Goal: Task Accomplishment & Management: Manage account settings

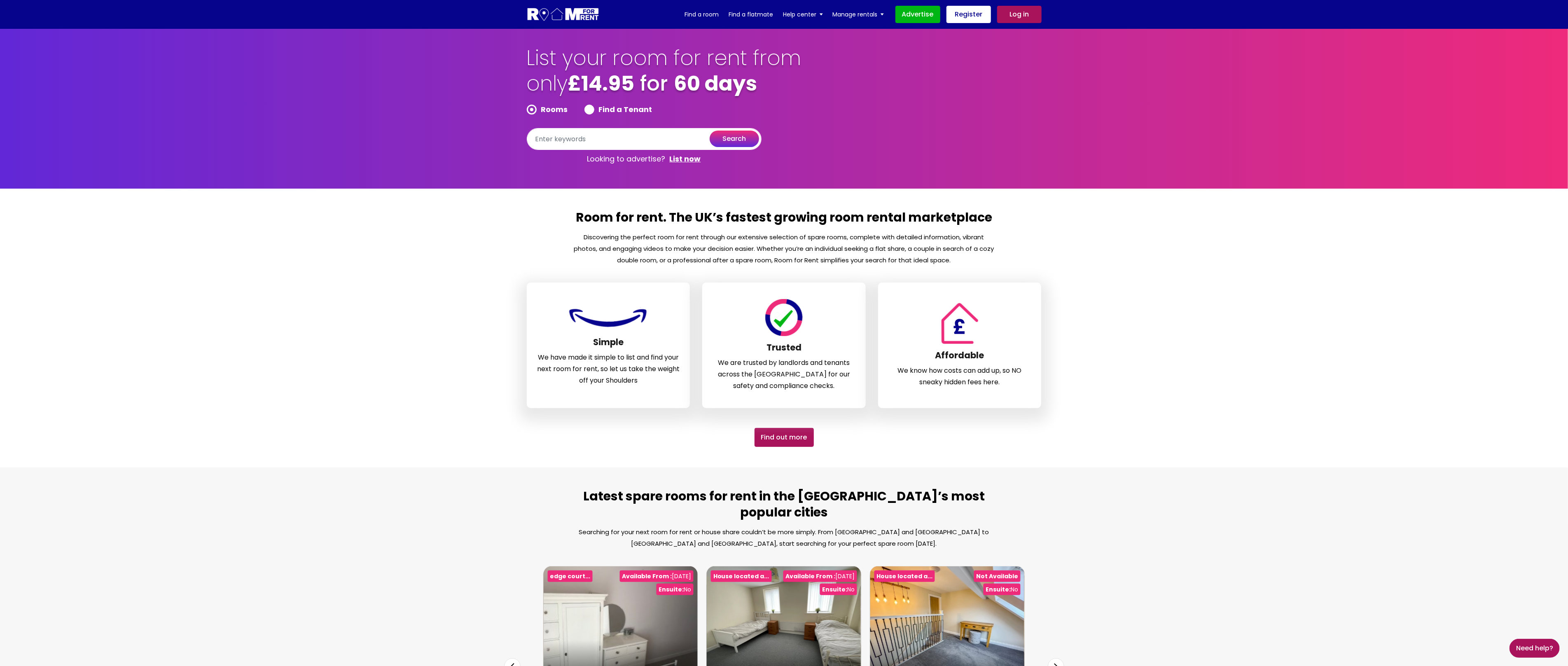
click at [1024, 17] on link "Log in" at bounding box center [1019, 14] width 44 height 17
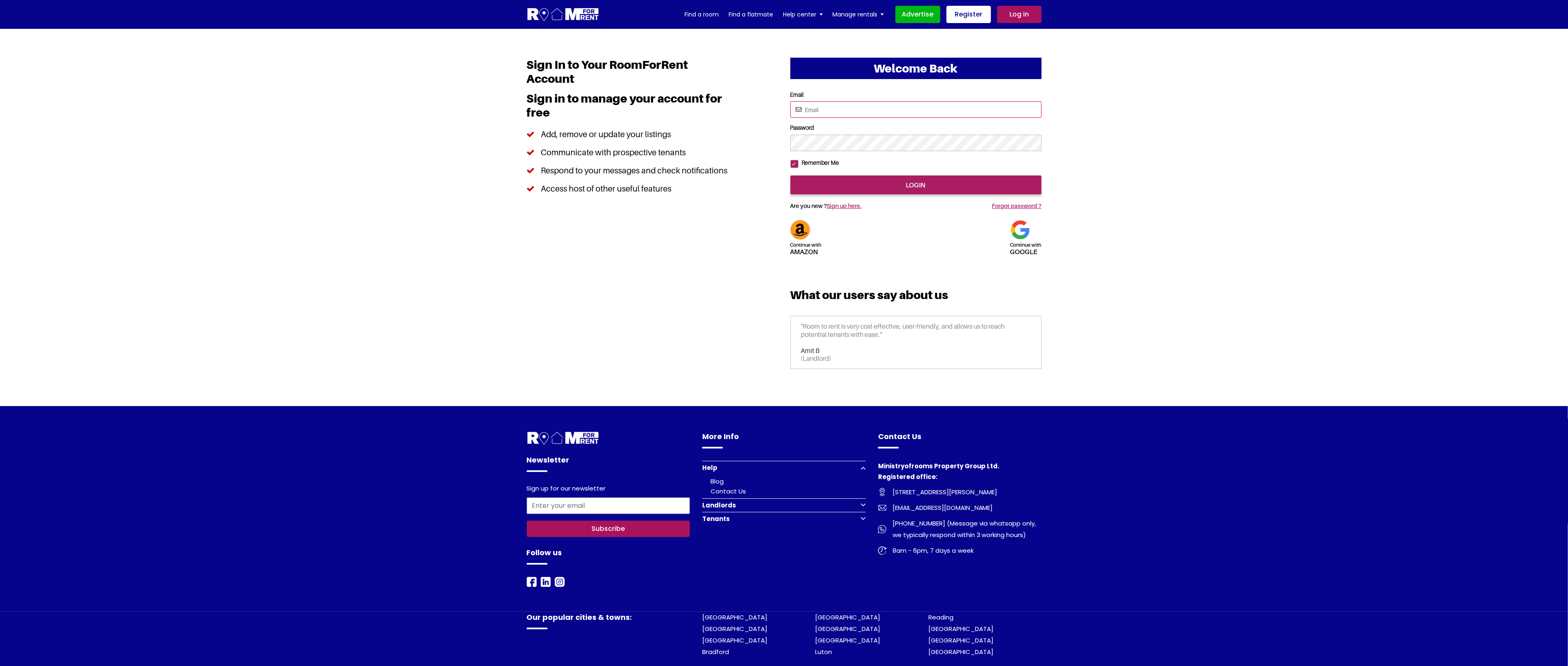
click at [853, 110] on input "Email" at bounding box center [916, 110] width 251 height 16
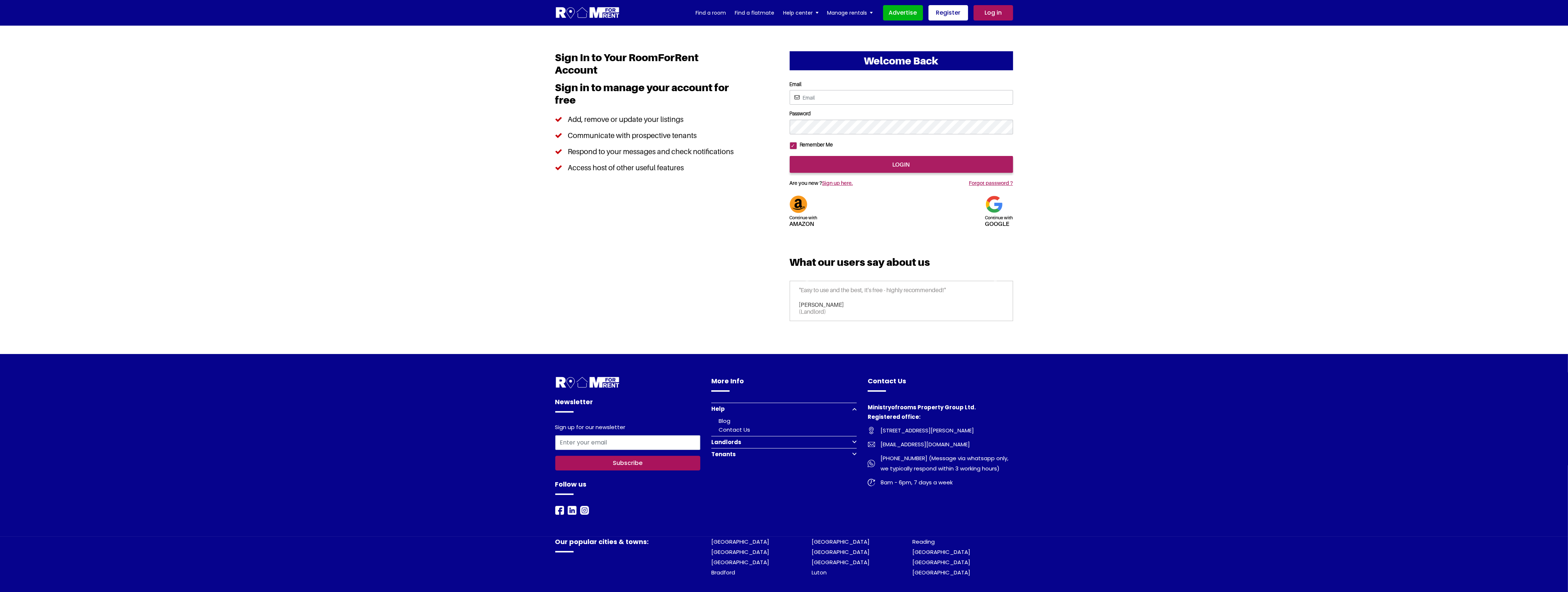
click at [1269, 147] on section "Welcome Back Continue with Amazon Continue with google Email Password" at bounding box center [784, 190] width 1568 height 329
